Goal: Ask a question: Seek information or help from site administrators or community

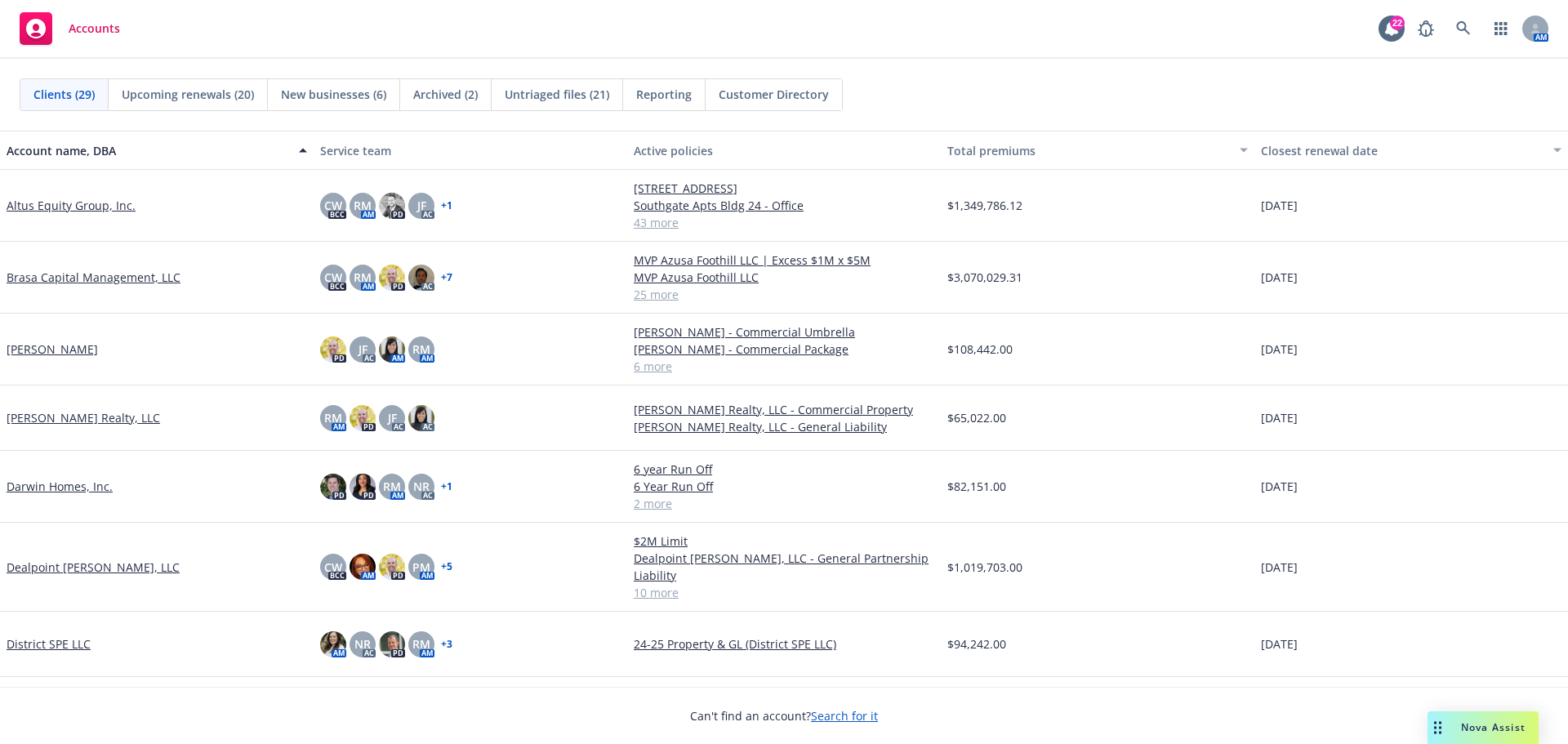
click at [1500, 730] on span "Nova Assist" at bounding box center [1493, 728] width 64 height 14
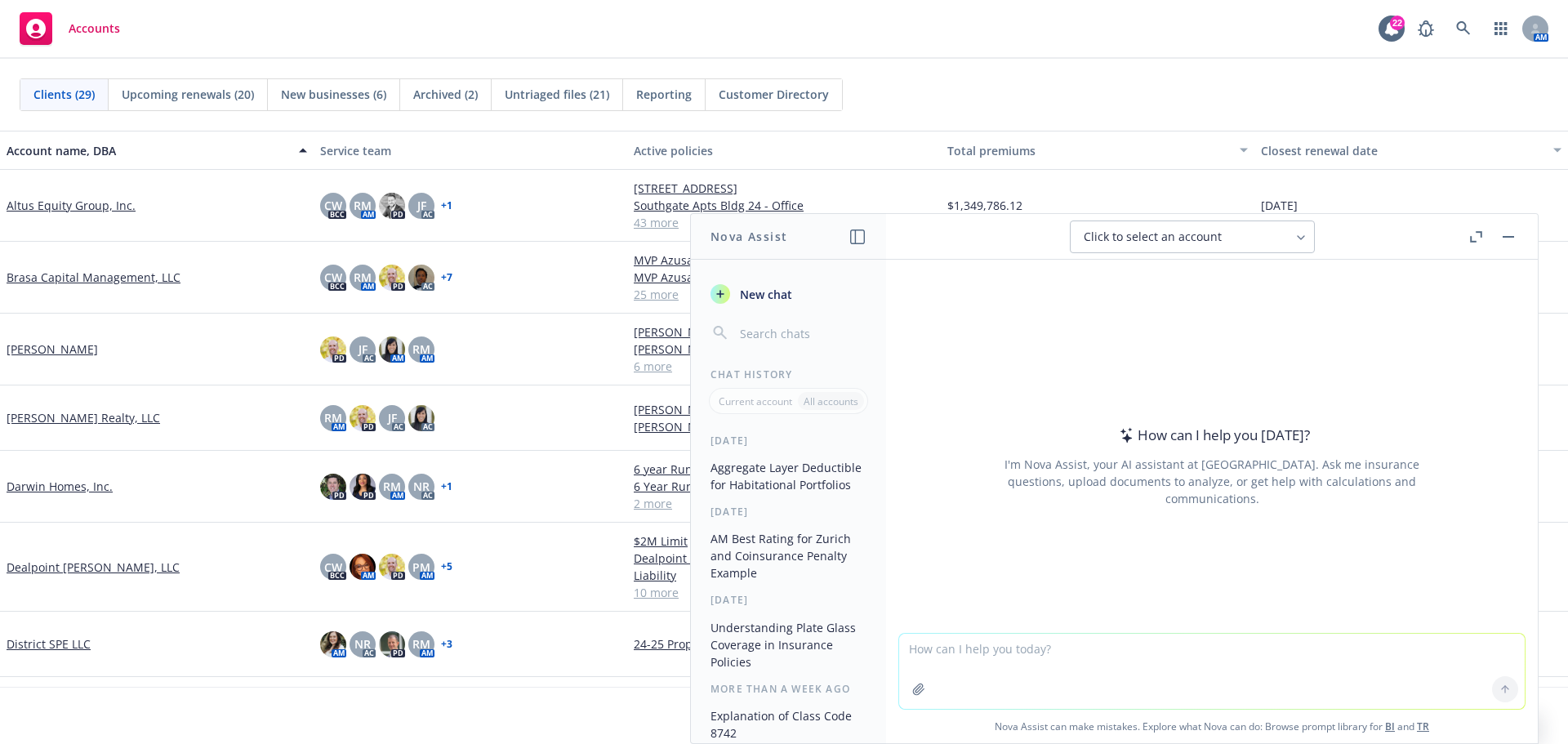
click at [918, 656] on textarea at bounding box center [1211, 672] width 625 height 76
type textarea "Please interpret this excess liability policy language"
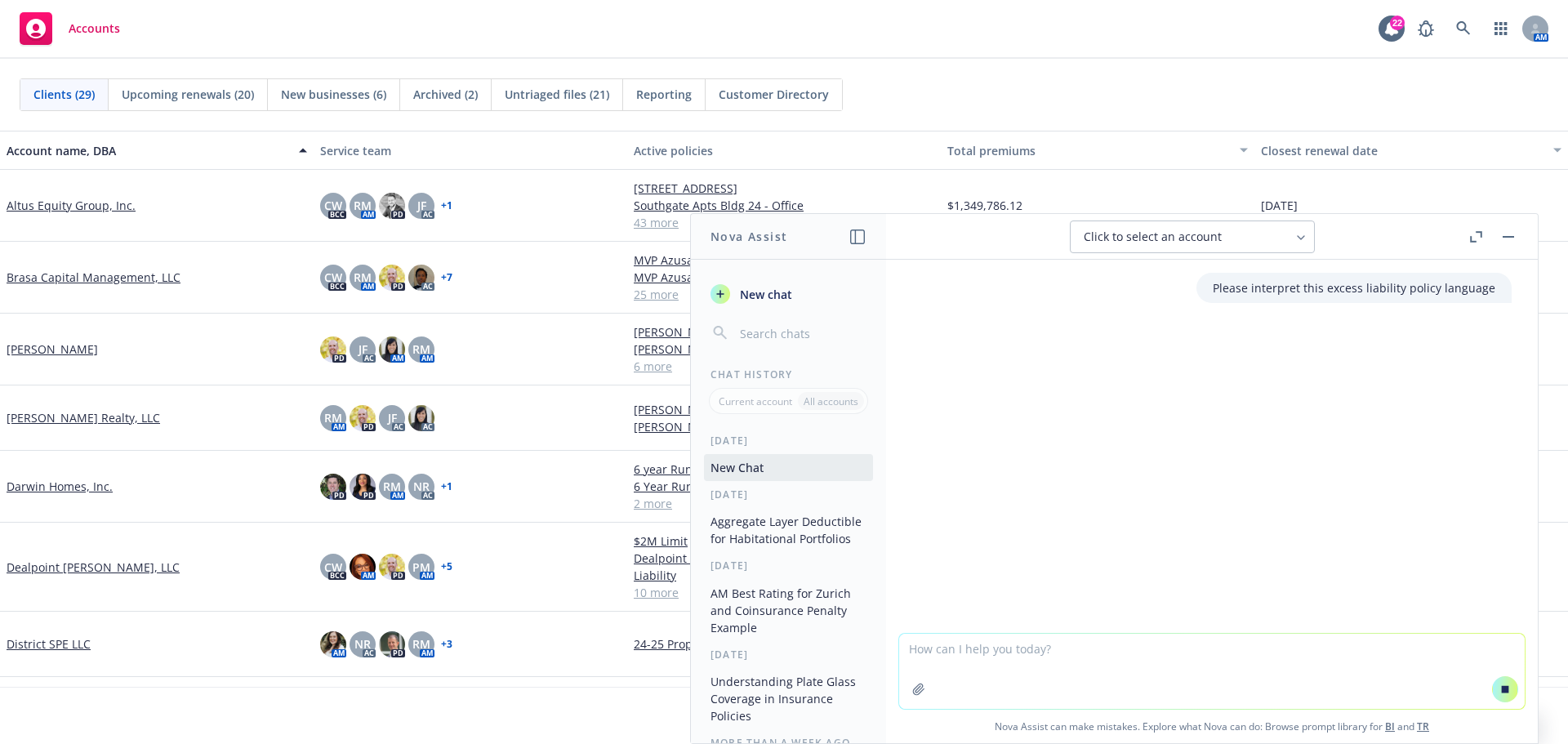
paste textarea "The limits of insurance available under this policy shall be the limits shown i…"
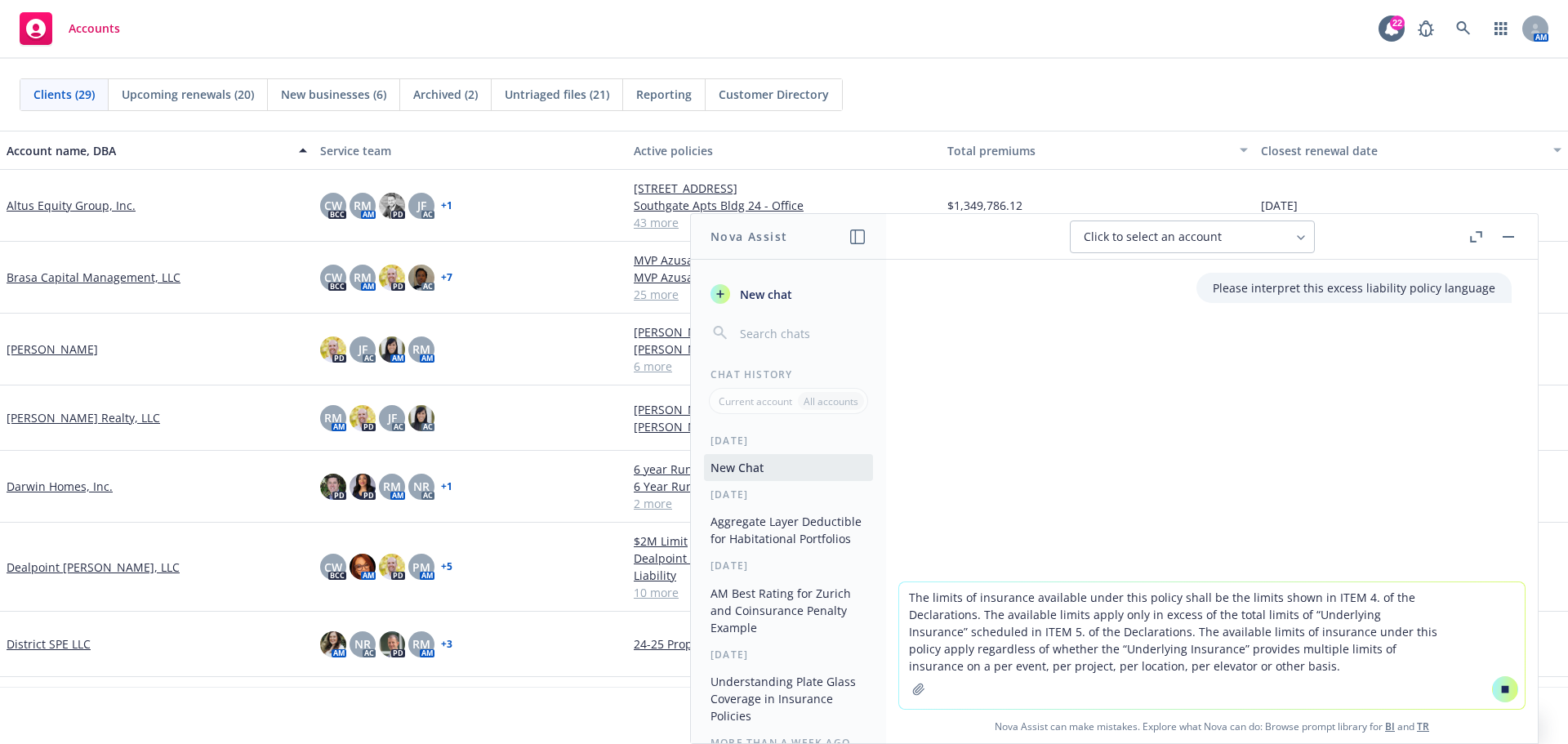
click at [1354, 674] on textarea "The limits of insurance available under this policy shall be the limits shown i…" at bounding box center [1211, 646] width 625 height 127
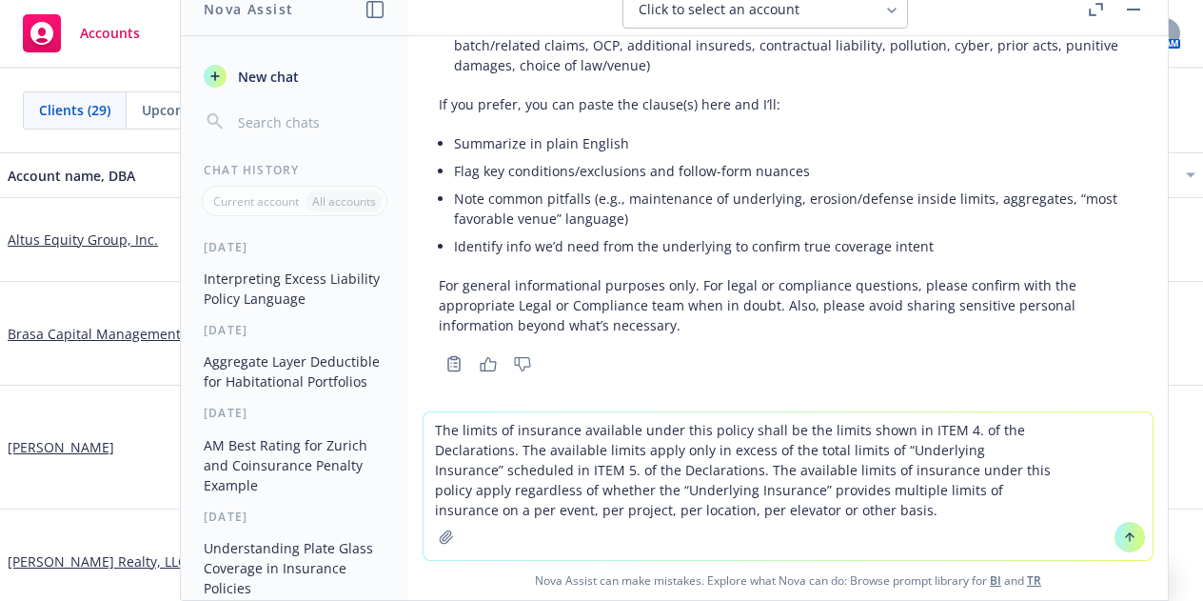
scroll to position [290, 0]
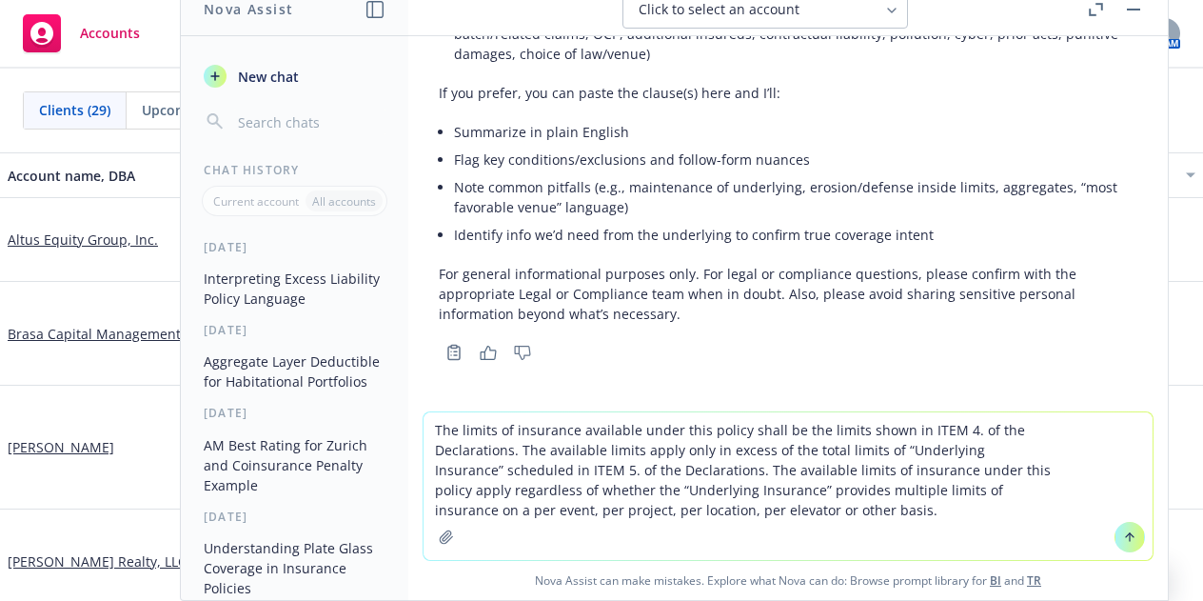
click at [427, 432] on textarea "The limits of insurance available under this policy shall be the limits shown i…" at bounding box center [788, 486] width 729 height 148
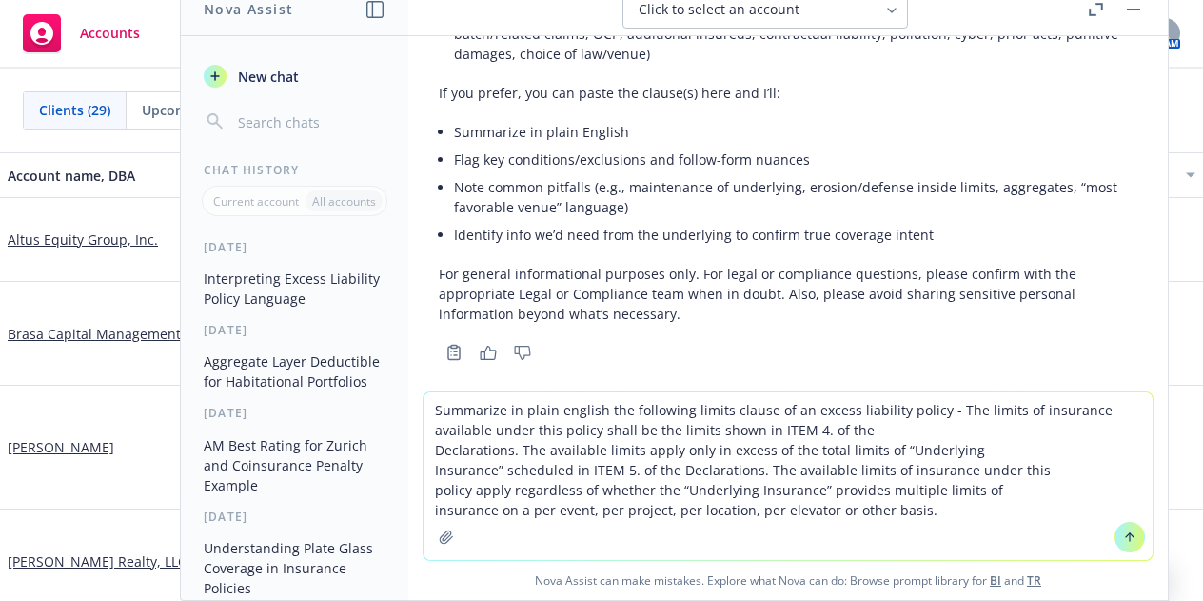
type textarea "Summarize in plain english the following limits clause of an excess liability p…"
click at [1127, 534] on icon at bounding box center [1129, 536] width 13 height 13
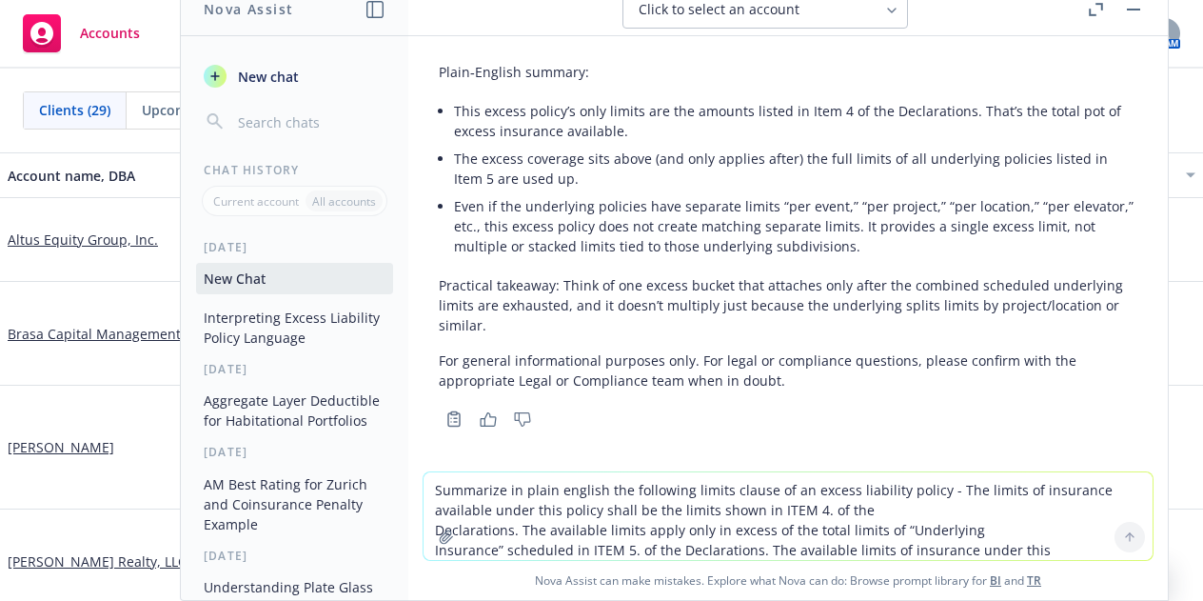
scroll to position [789, 0]
